Goal: Transaction & Acquisition: Book appointment/travel/reservation

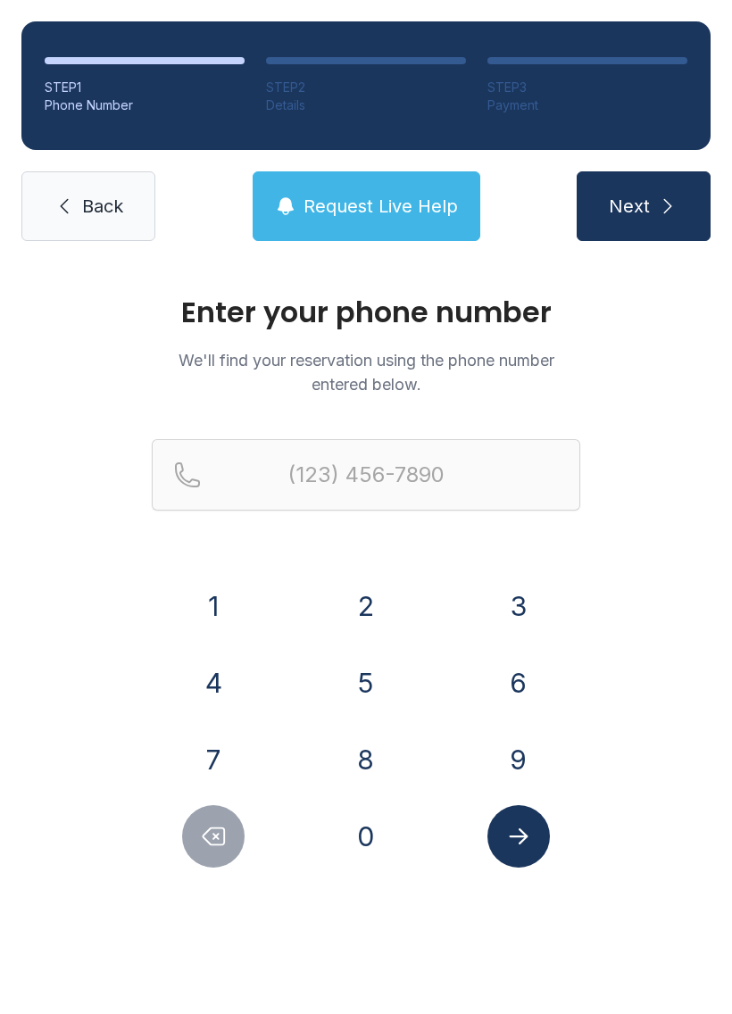
click at [354, 600] on button "2" at bounding box center [366, 606] width 63 height 63
click at [362, 690] on button "5" at bounding box center [366, 683] width 63 height 63
click at [369, 607] on button "2" at bounding box center [366, 606] width 63 height 63
click at [368, 607] on button "2" at bounding box center [366, 606] width 63 height 63
click at [488, 672] on button "6" at bounding box center [519, 683] width 63 height 63
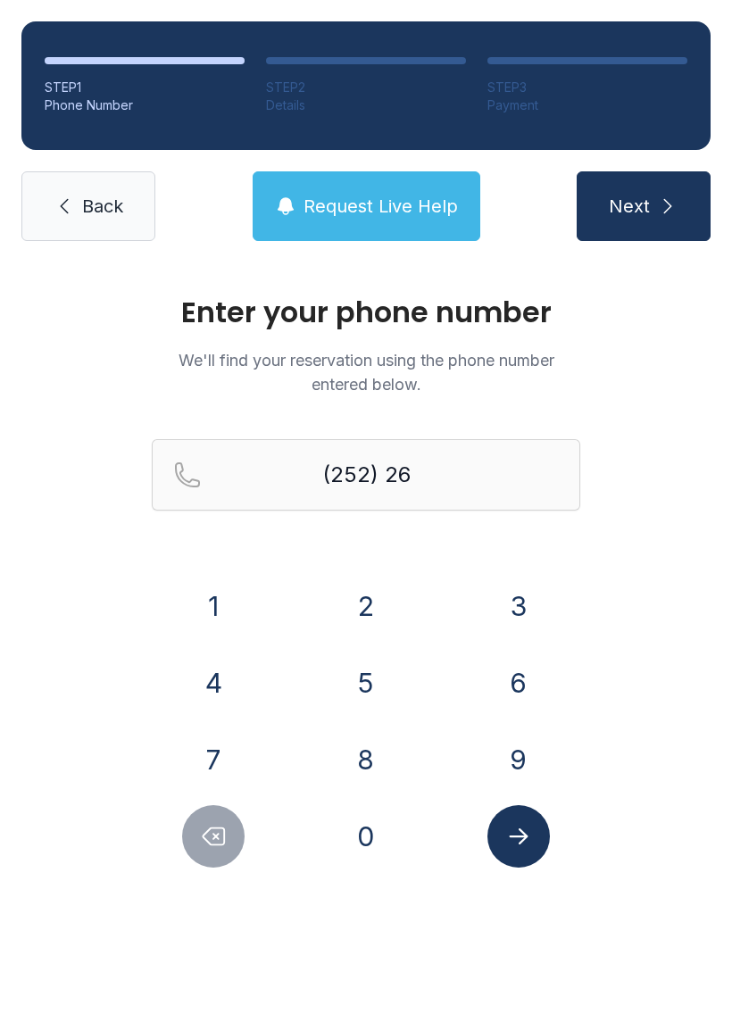
click at [223, 730] on button "7" at bounding box center [213, 760] width 63 height 63
click at [363, 689] on button "5" at bounding box center [366, 683] width 63 height 63
click at [232, 675] on button "4" at bounding box center [213, 683] width 63 height 63
click at [361, 634] on button "2" at bounding box center [366, 606] width 63 height 63
click at [503, 626] on button "3" at bounding box center [519, 606] width 63 height 63
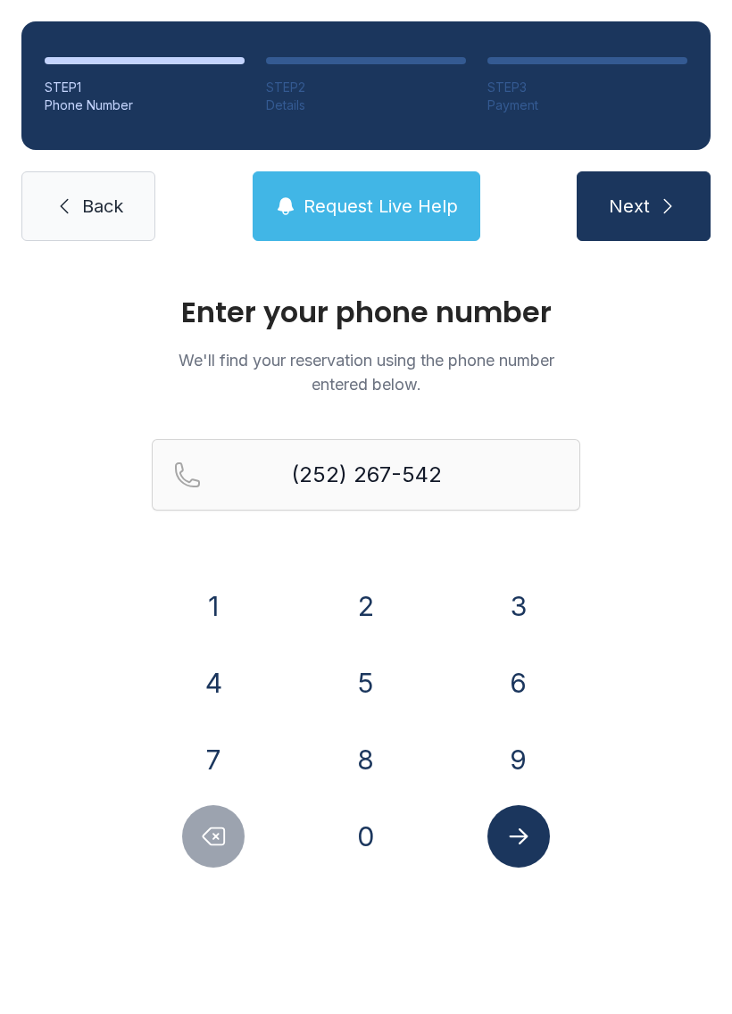
type input "[PHONE_NUMBER]"
click at [513, 843] on icon "Submit lookup form" at bounding box center [518, 836] width 27 height 27
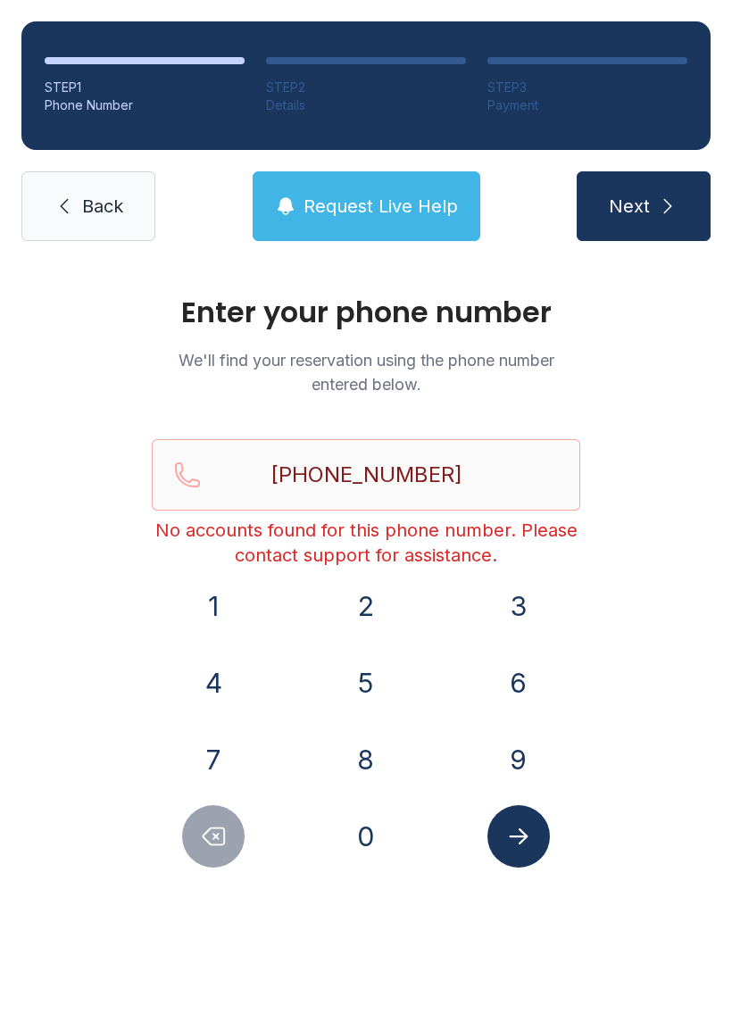
click at [380, 1011] on main "Enter your phone number We'll find your reservation using the phone number ente…" at bounding box center [366, 639] width 732 height 752
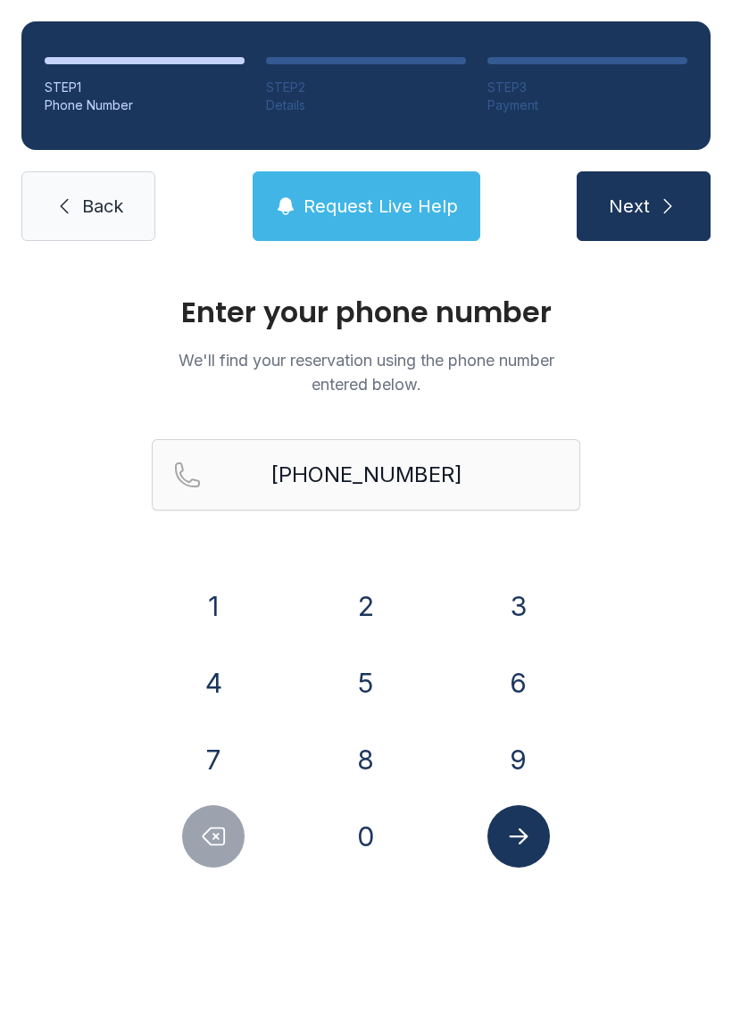
click at [380, 1011] on main "Enter your phone number We'll find your reservation using the phone number ente…" at bounding box center [366, 639] width 732 height 752
click at [374, 1006] on main "Enter your phone number We'll find your reservation using the phone number ente…" at bounding box center [366, 639] width 732 height 752
click at [637, 235] on button "Next" at bounding box center [644, 206] width 134 height 70
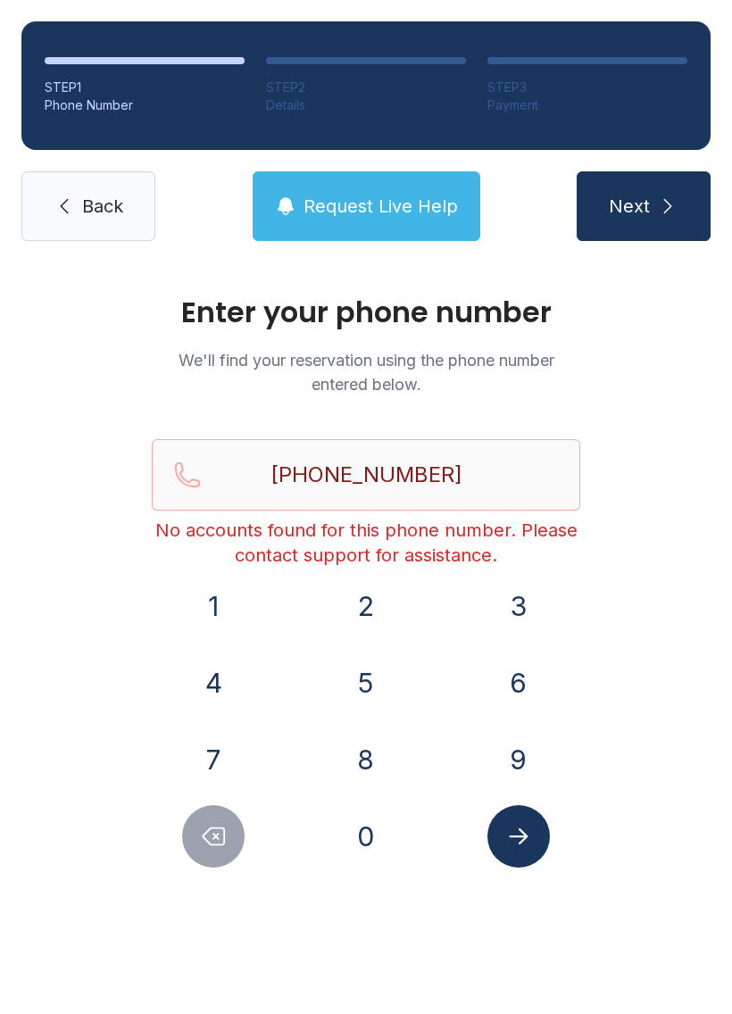
click at [651, 200] on button "Next" at bounding box center [644, 206] width 134 height 70
click at [90, 216] on span "Back" at bounding box center [102, 206] width 41 height 25
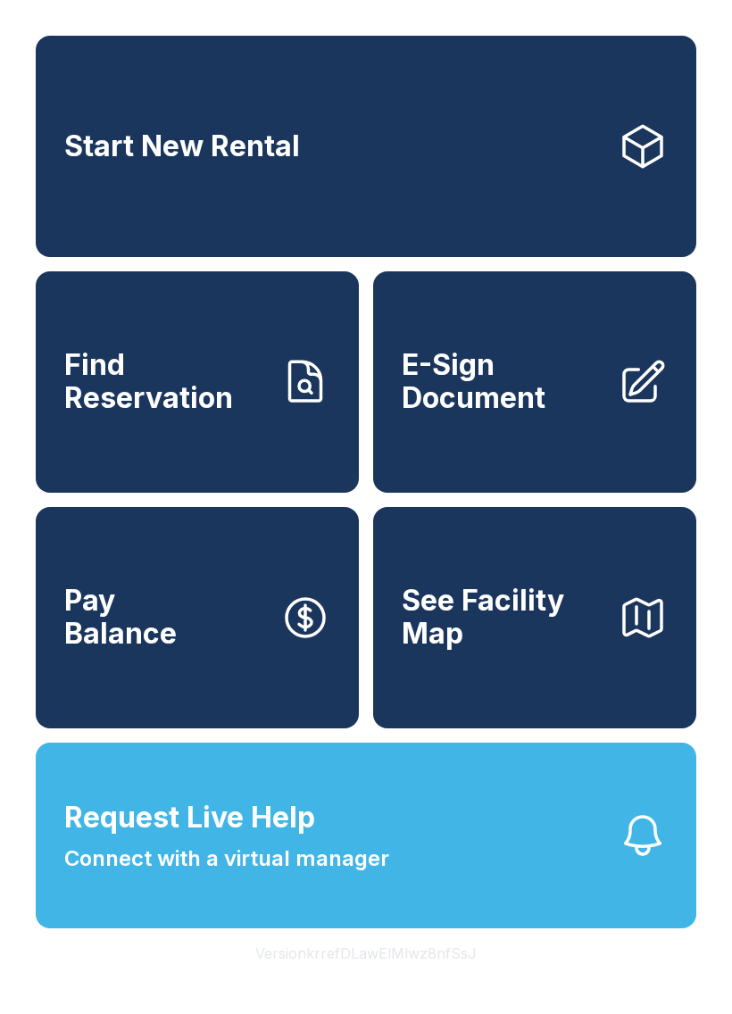
click at [424, 188] on link "Start New Rental" at bounding box center [366, 146] width 661 height 221
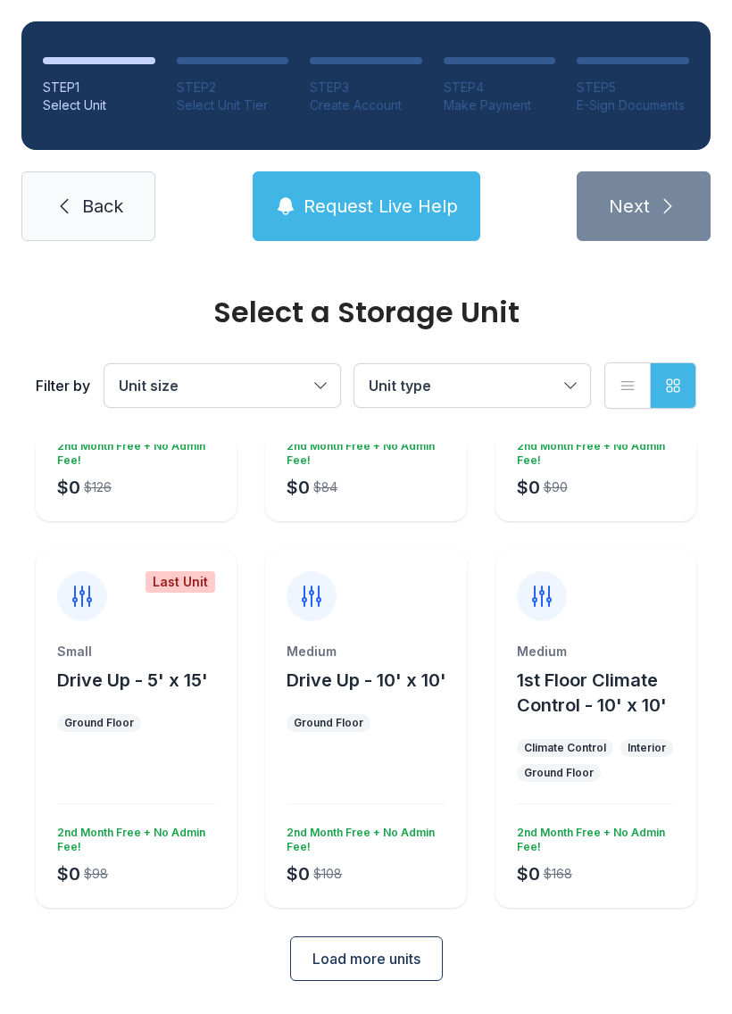
scroll to position [284, 0]
click at [374, 944] on button "Load more units" at bounding box center [366, 960] width 153 height 45
click at [192, 688] on span "Parking - 12' x 20'" at bounding box center [134, 681] width 154 height 21
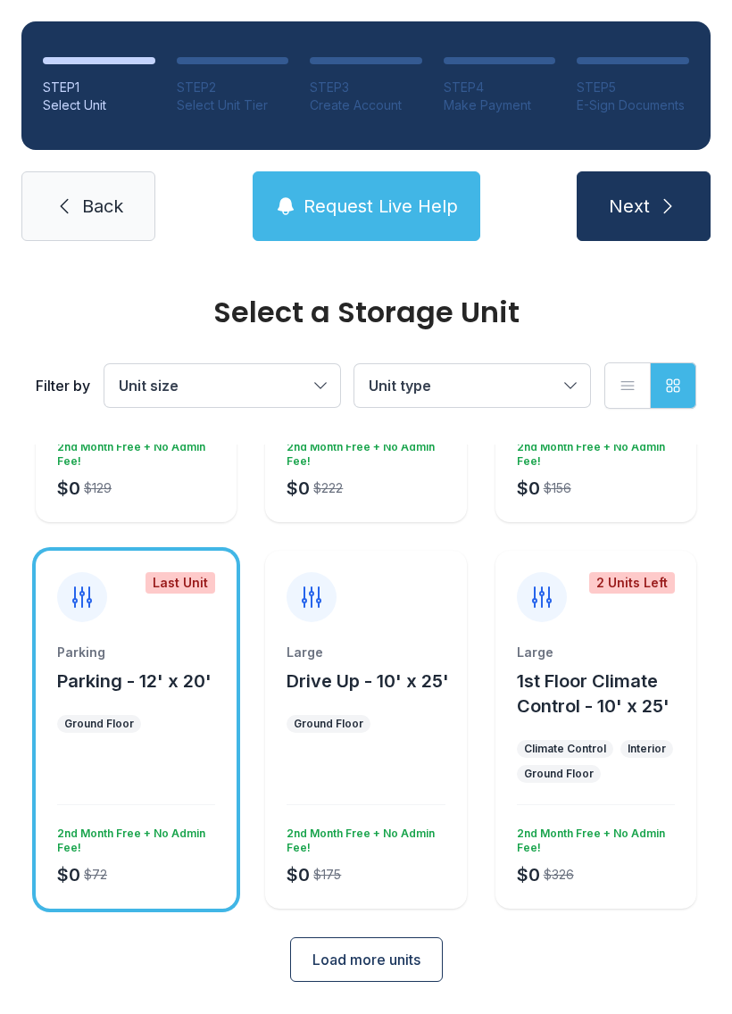
click at [646, 216] on span "Next" at bounding box center [629, 206] width 41 height 25
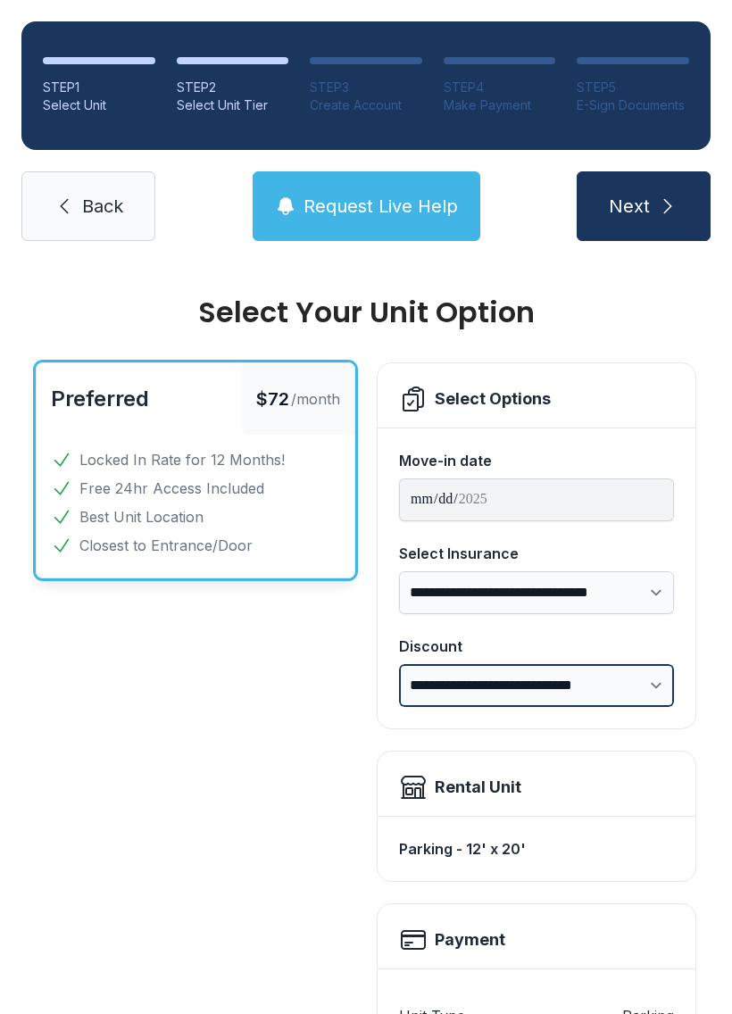
click at [642, 694] on select "**********" at bounding box center [536, 685] width 275 height 43
